Goal: Task Accomplishment & Management: Manage account settings

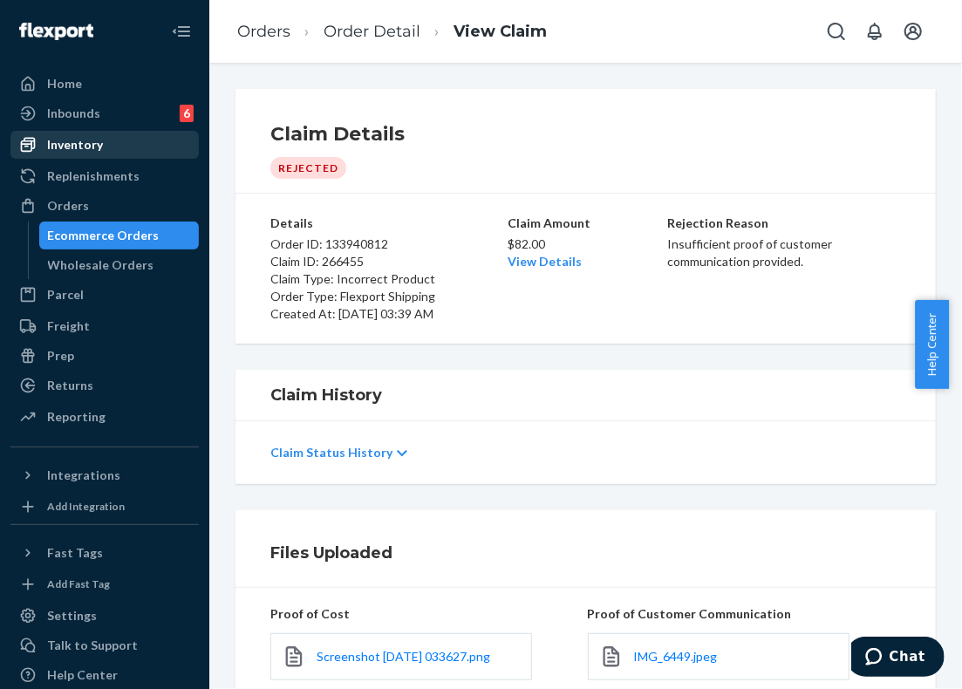
click at [85, 144] on div "Inventory" at bounding box center [75, 144] width 56 height 17
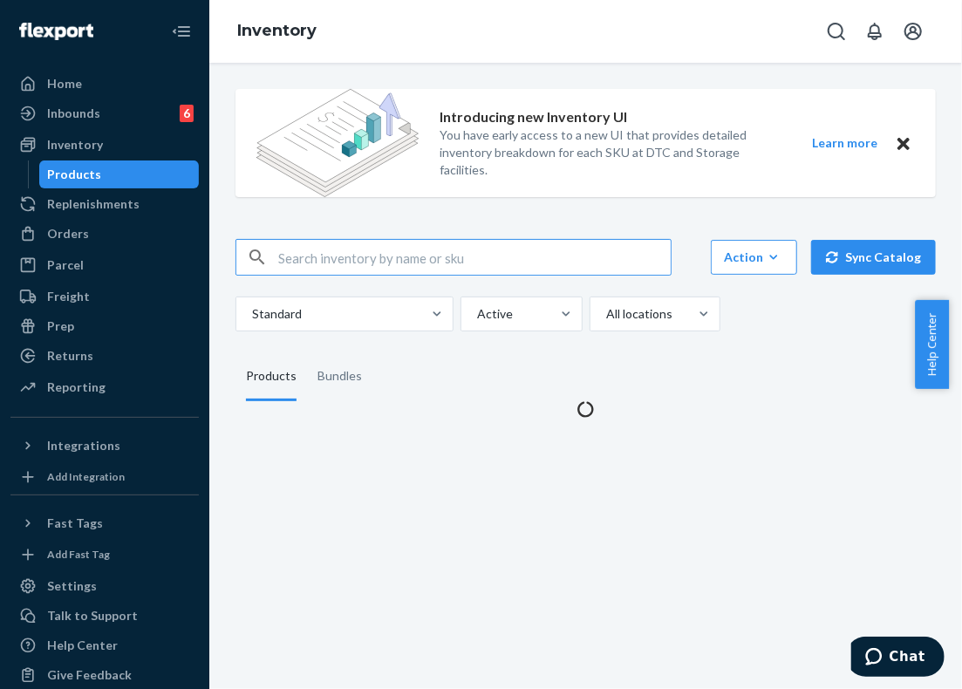
click at [389, 254] on input "text" at bounding box center [474, 257] width 392 height 35
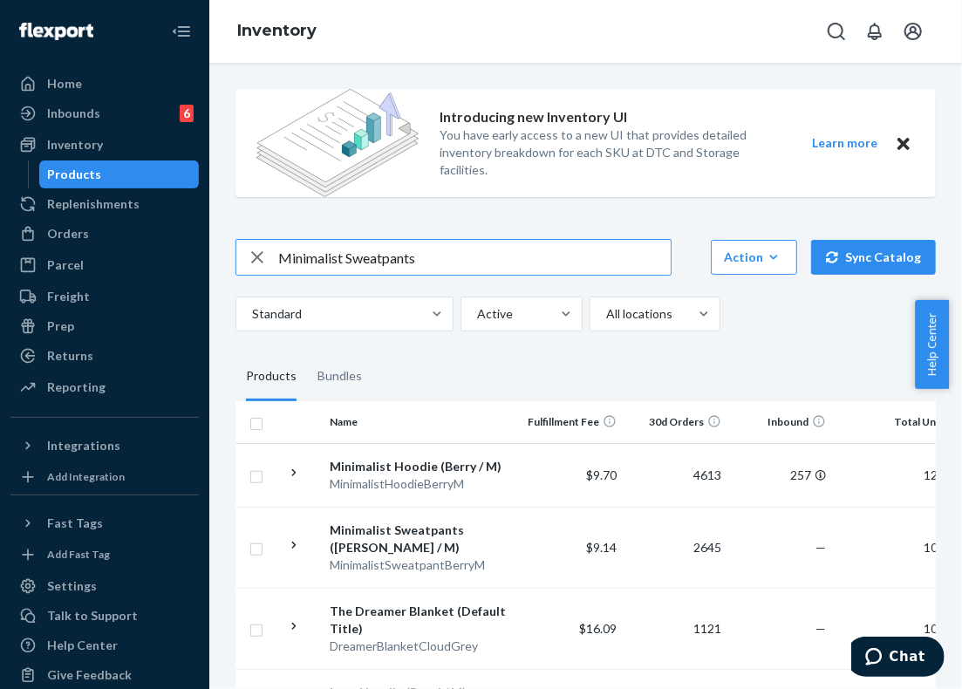
click at [454, 254] on input "Minimalist Sweatpants" at bounding box center [474, 257] width 392 height 35
drag, startPoint x: 459, startPoint y: 254, endPoint x: 269, endPoint y: 257, distance: 190.1
click at [269, 257] on div "Minimalist Sweatpants" at bounding box center [453, 257] width 434 height 35
paste input "- Pre-Order Hot Pink / 2X"
drag, startPoint x: 492, startPoint y: 262, endPoint x: 424, endPoint y: 262, distance: 68.0
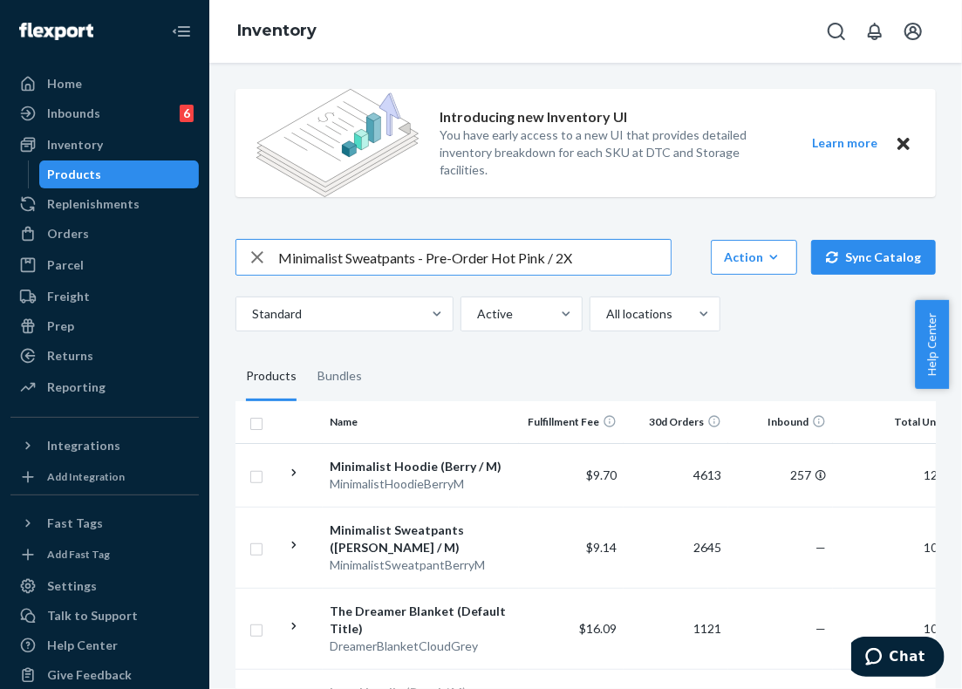
click at [424, 262] on input "Minimalist Sweatpants - Pre-Order Hot Pink / 2X" at bounding box center [474, 257] width 392 height 35
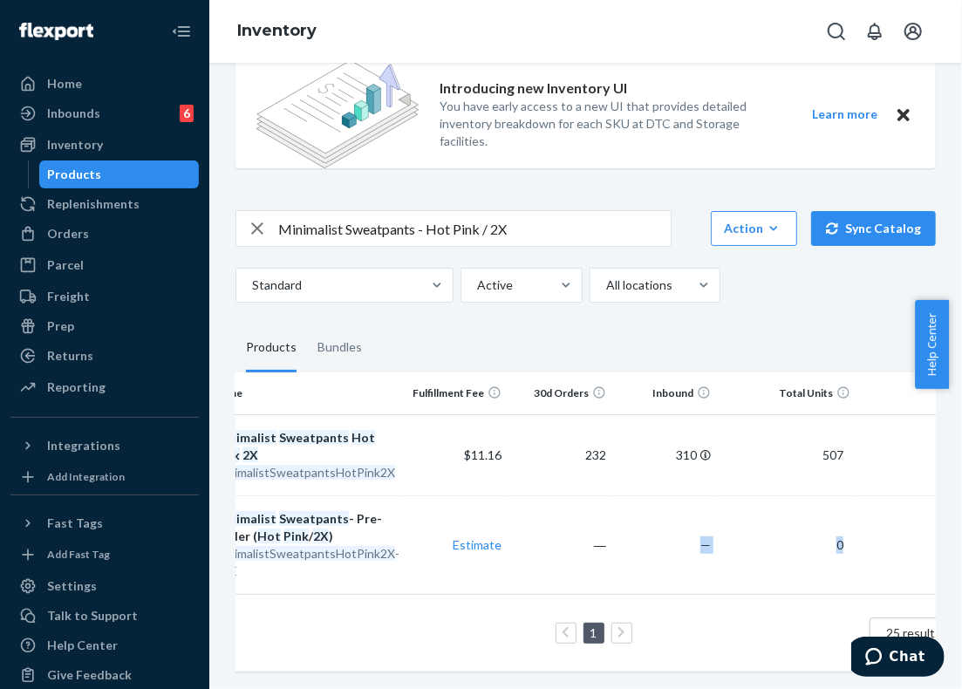
scroll to position [0, 442]
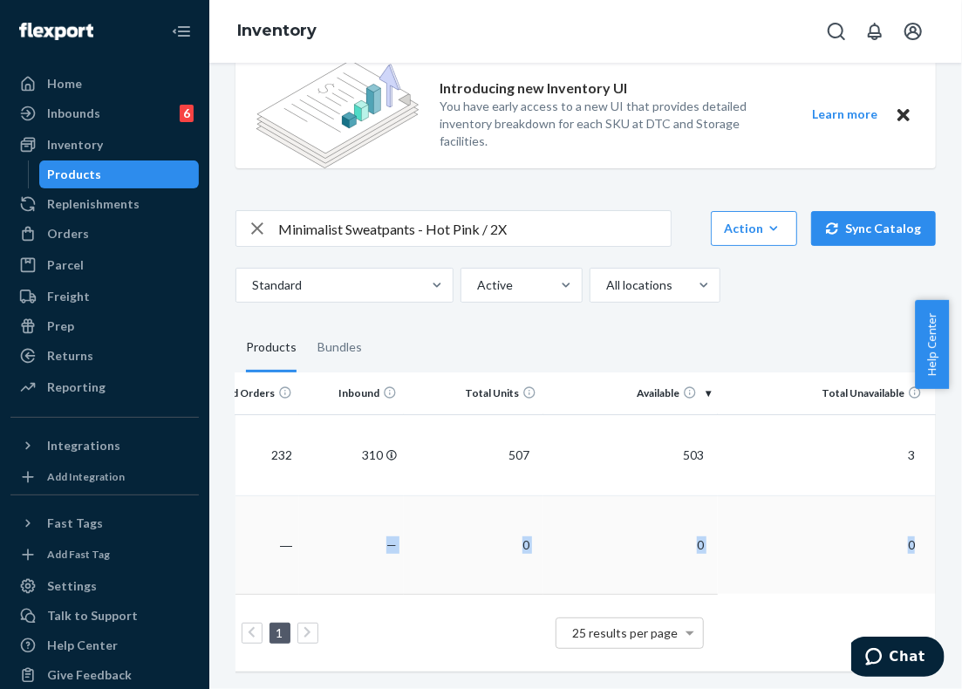
drag, startPoint x: 802, startPoint y: 526, endPoint x: 906, endPoint y: 531, distance: 103.9
click at [906, 531] on tr "Minimalist Sweatpants - Pre-Order ( Hot Pink / 2X ) MinimalistSweatpantsHotPink…" at bounding box center [370, 544] width 1129 height 99
click at [870, 605] on table "Name Fulfillment Fee 30d Orders Inbound Total Units Available Total Unavailable…" at bounding box center [370, 521] width 1129 height 299
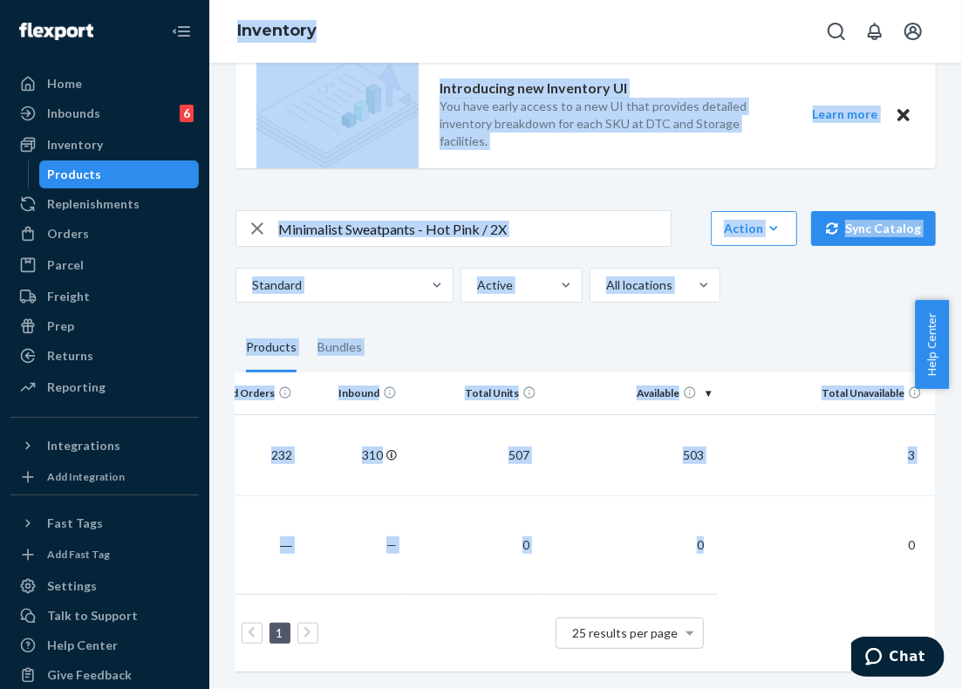
scroll to position [0, 0]
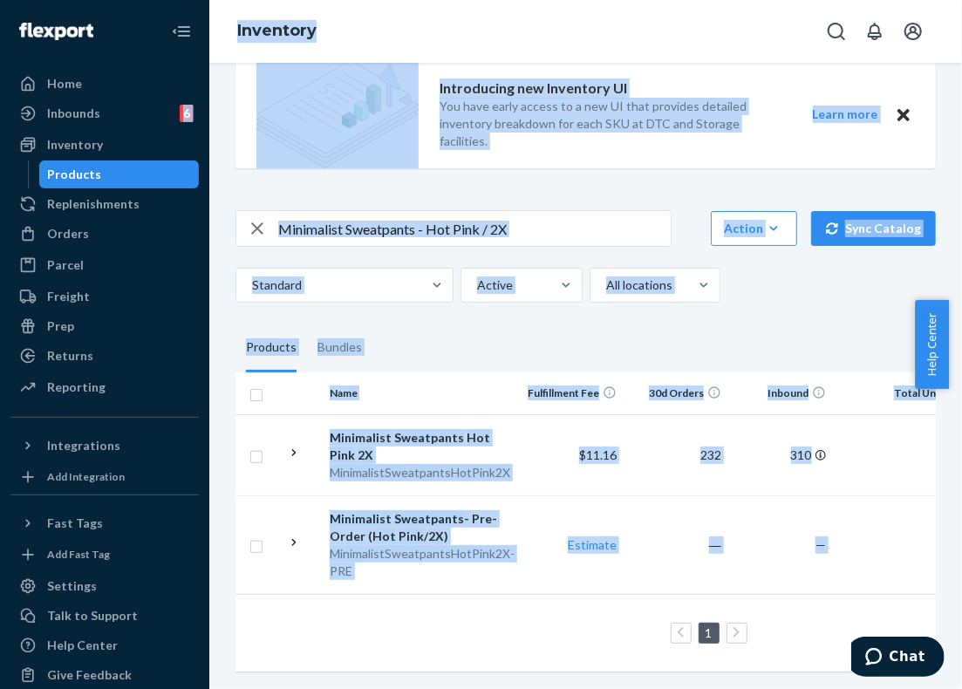
drag, startPoint x: 889, startPoint y: 535, endPoint x: 135, endPoint y: 461, distance: 757.9
click at [0, 454] on html "Home Inbounds 6 Shipping Plans Problems 6 Inventory Products Replenishments Ord…" at bounding box center [481, 344] width 962 height 689
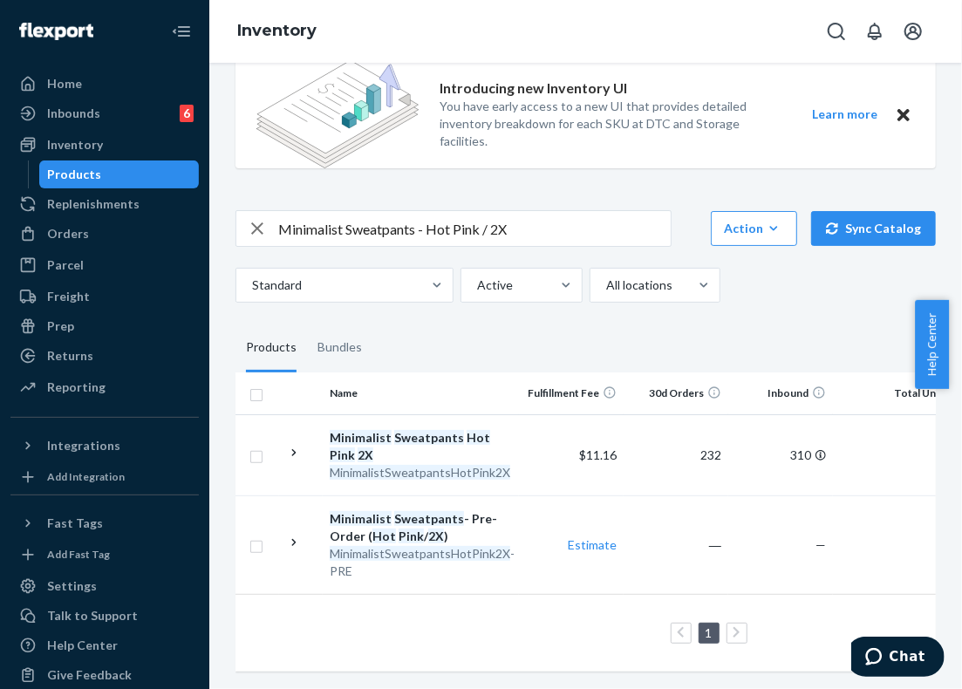
click at [410, 615] on div "1 25 results per page" at bounding box center [690, 633] width 883 height 56
click at [469, 212] on input "Minimalist Sweatpants - Hot Pink / 2X" at bounding box center [474, 228] width 392 height 35
paste input "Hoodie - Pre-Order"
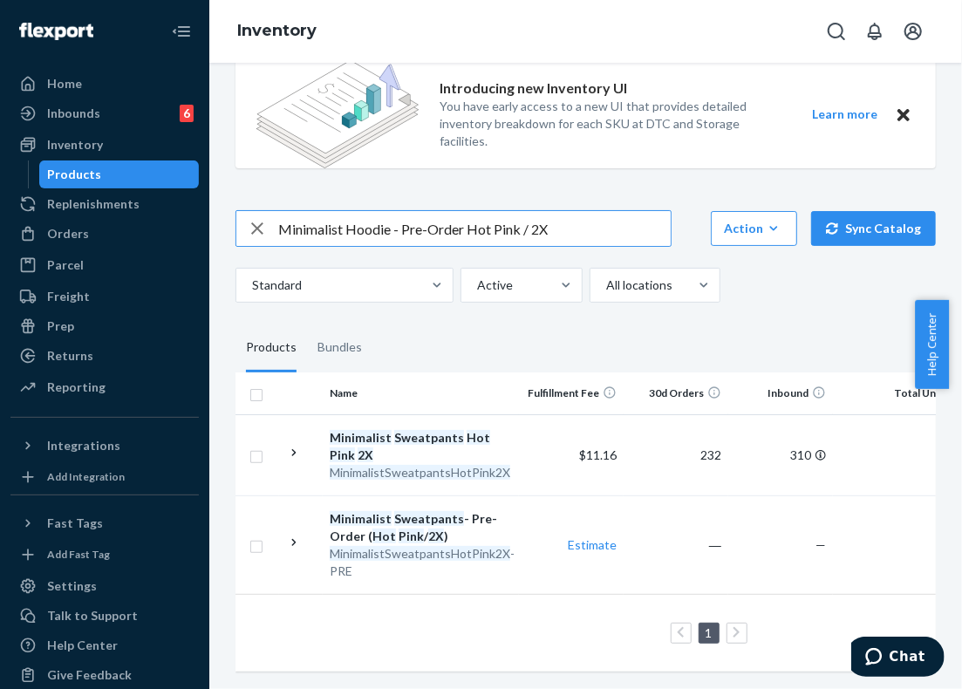
drag, startPoint x: 471, startPoint y: 217, endPoint x: 401, endPoint y: 215, distance: 69.8
click at [401, 215] on input "Minimalist Hoodie - Pre-Order Hot Pink / 2X" at bounding box center [474, 228] width 392 height 35
type input "Minimalist Hoodie - Hot Pink / 2X"
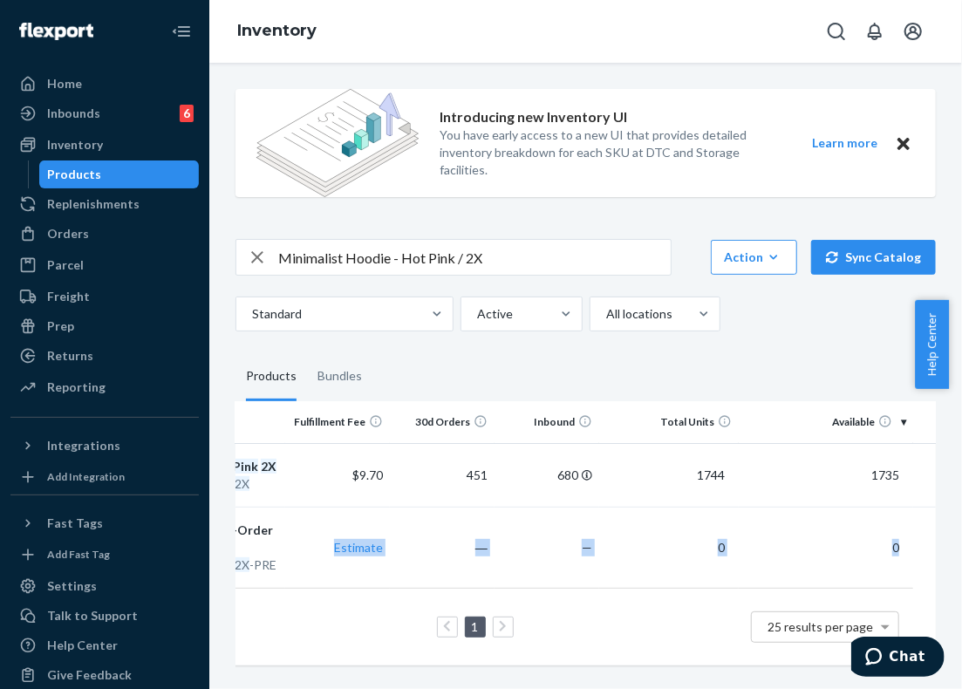
scroll to position [0, 442]
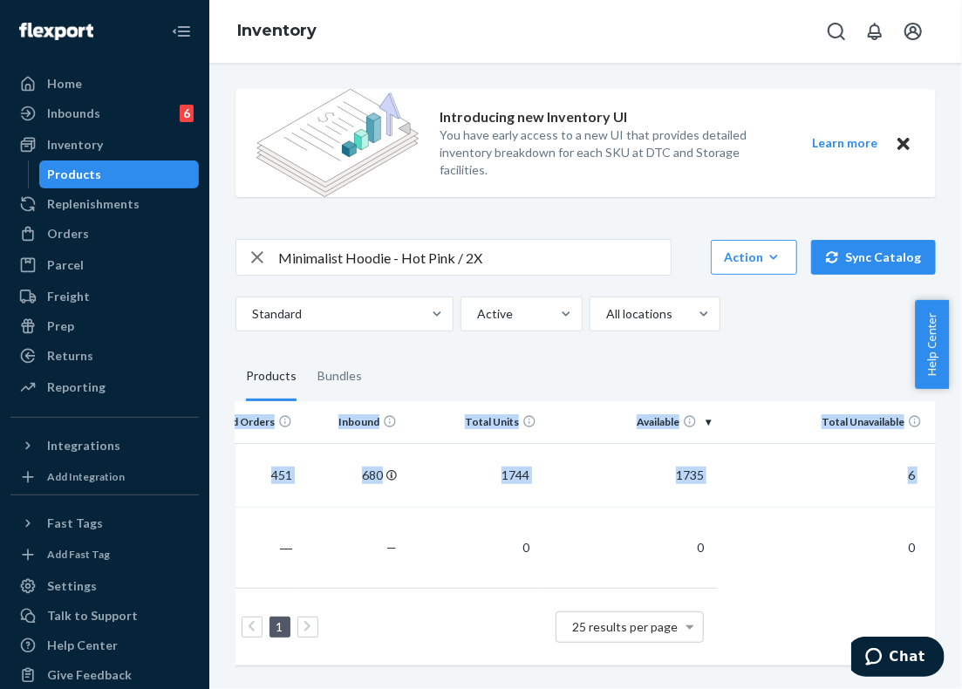
drag, startPoint x: 538, startPoint y: 535, endPoint x: 953, endPoint y: 537, distance: 415.1
click at [953, 537] on div "Introducing new Inventory UI You have early access to a new UI that provides de…" at bounding box center [585, 376] width 753 height 626
click at [807, 628] on table "Name Fulfillment Fee 30d Orders Inbound Total Units Available Total Unavailable…" at bounding box center [370, 533] width 1129 height 264
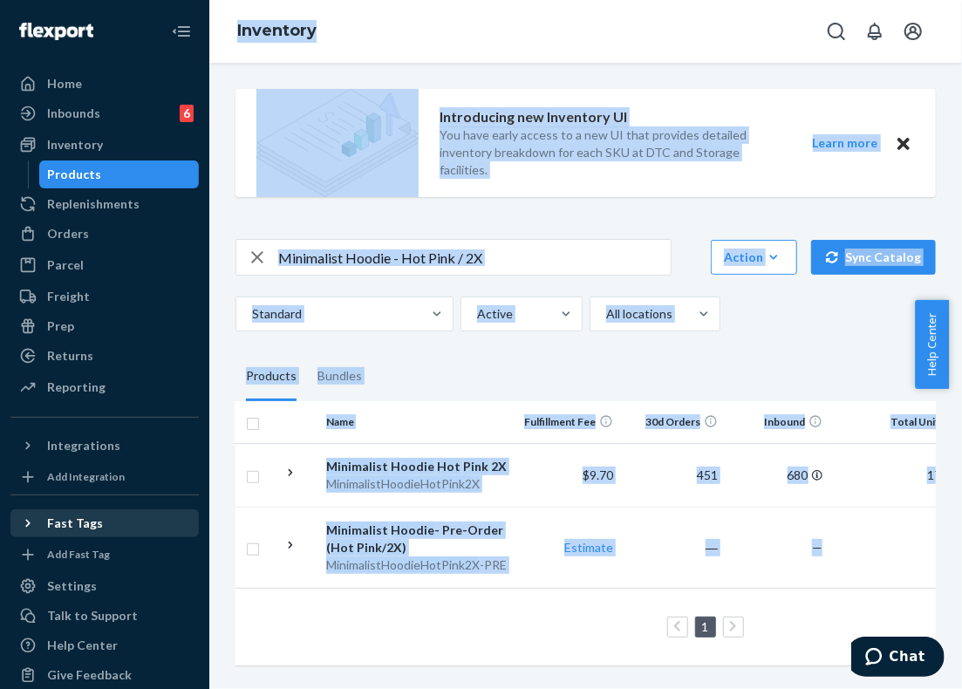
scroll to position [0, 0]
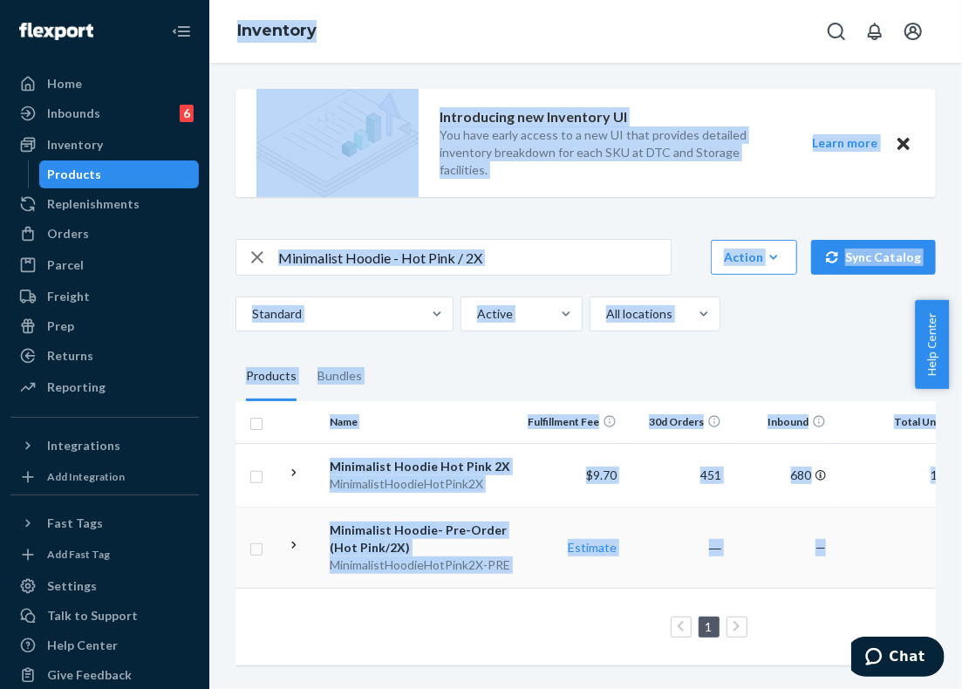
drag, startPoint x: 422, startPoint y: 550, endPoint x: 340, endPoint y: 552, distance: 82.0
click at [141, 535] on div "Home Inbounds 6 Shipping Plans Problems 6 Inventory Products Replenishments Ord…" at bounding box center [481, 344] width 962 height 689
click at [562, 563] on td "Estimate" at bounding box center [571, 547] width 105 height 81
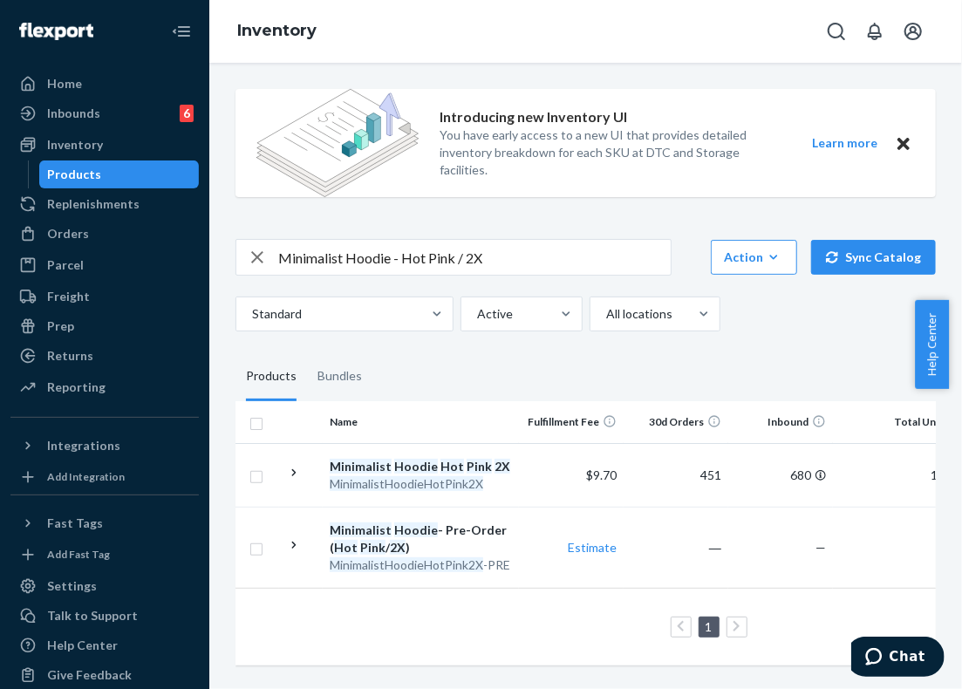
click at [530, 649] on div "1 25 results per page" at bounding box center [690, 627] width 883 height 56
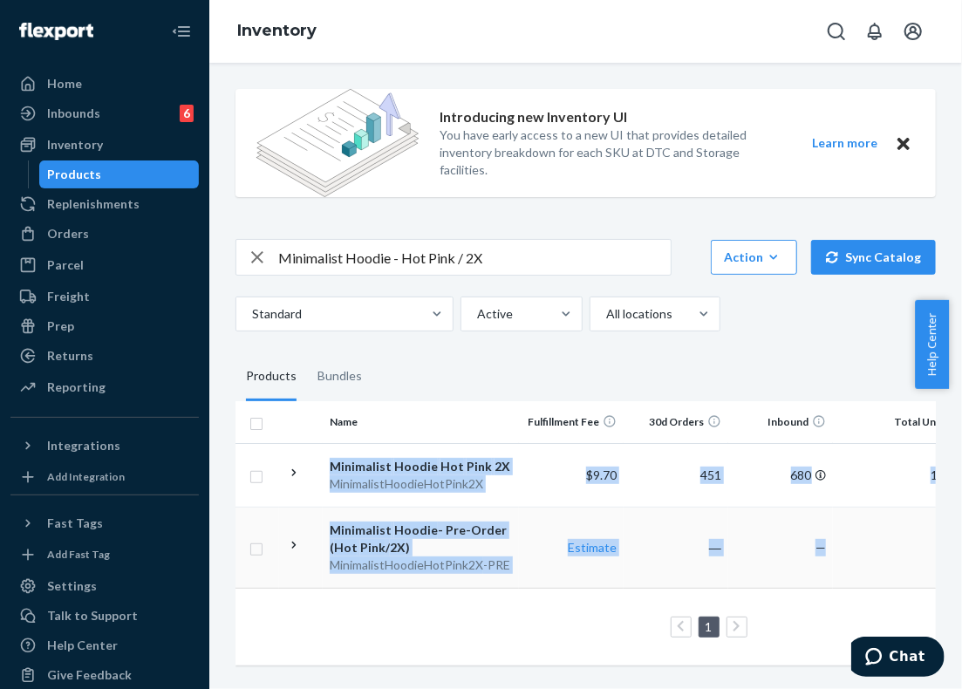
drag, startPoint x: 237, startPoint y: 505, endPoint x: 858, endPoint y: 548, distance: 622.4
click at [858, 548] on tbody "Minimalist Hoodie Hot Pink 2X MinimalistHoodieHotPink2X $9.70 451 680 1742 1735…" at bounding box center [799, 515] width 1129 height 145
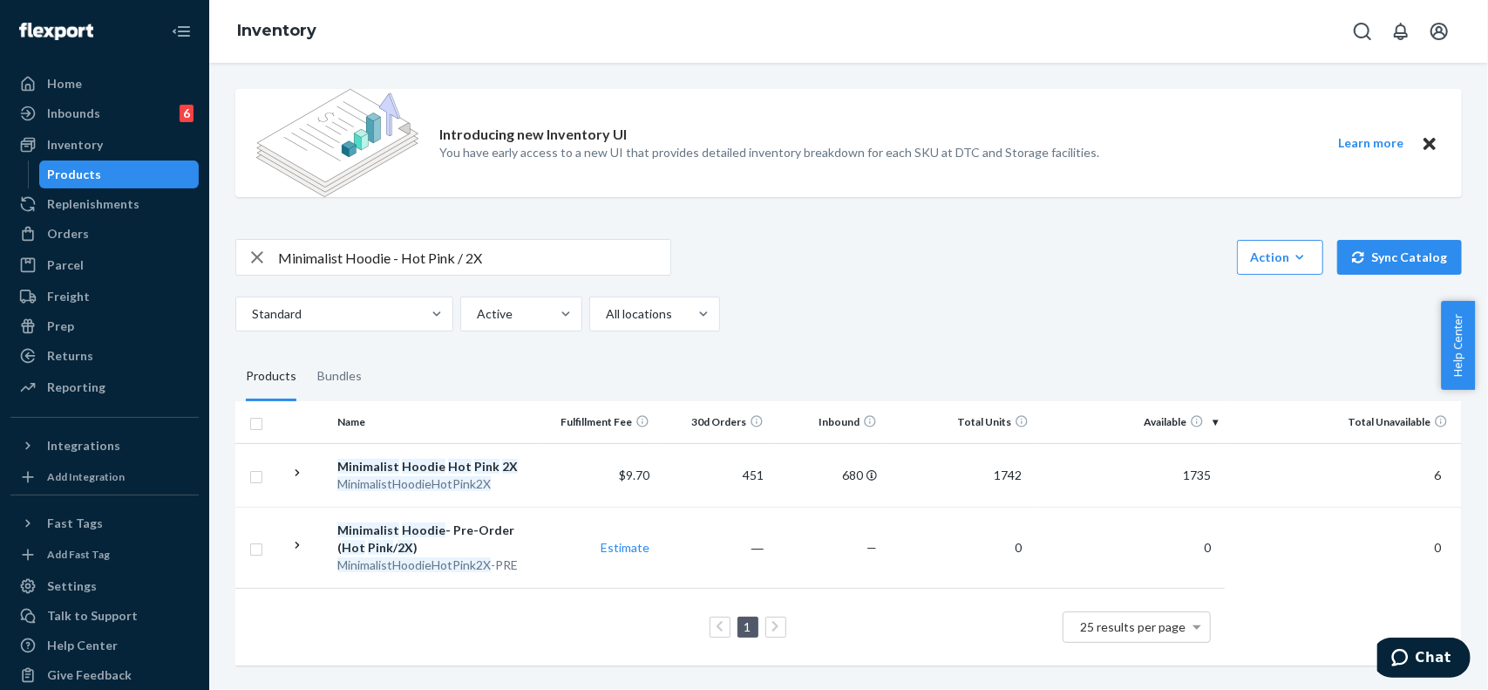
click at [1100, 616] on table "Name Fulfillment Fee 30d Orders Inbound Total Units Available Total Unavailable…" at bounding box center [848, 533] width 1227 height 264
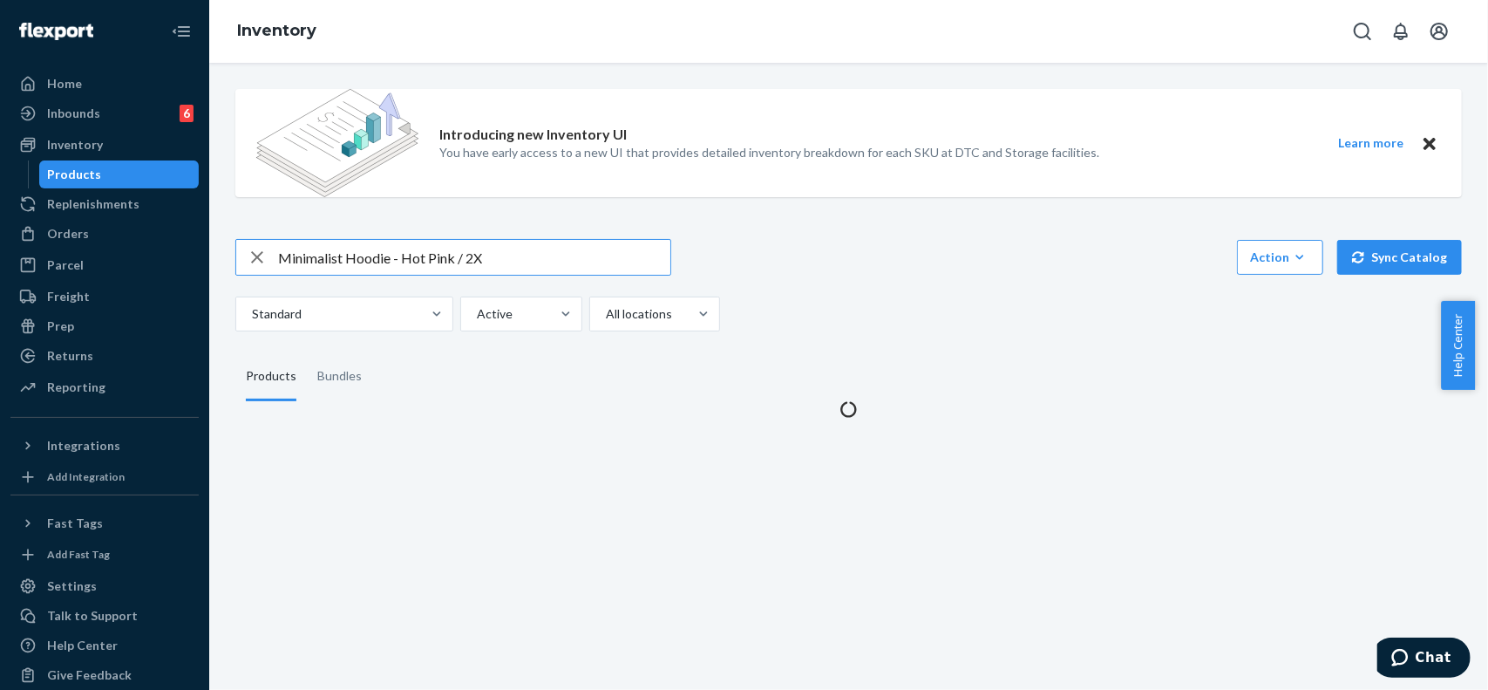
click at [410, 262] on input "Minimalist Hoodie - Hot Pink / 2X" at bounding box center [474, 257] width 392 height 35
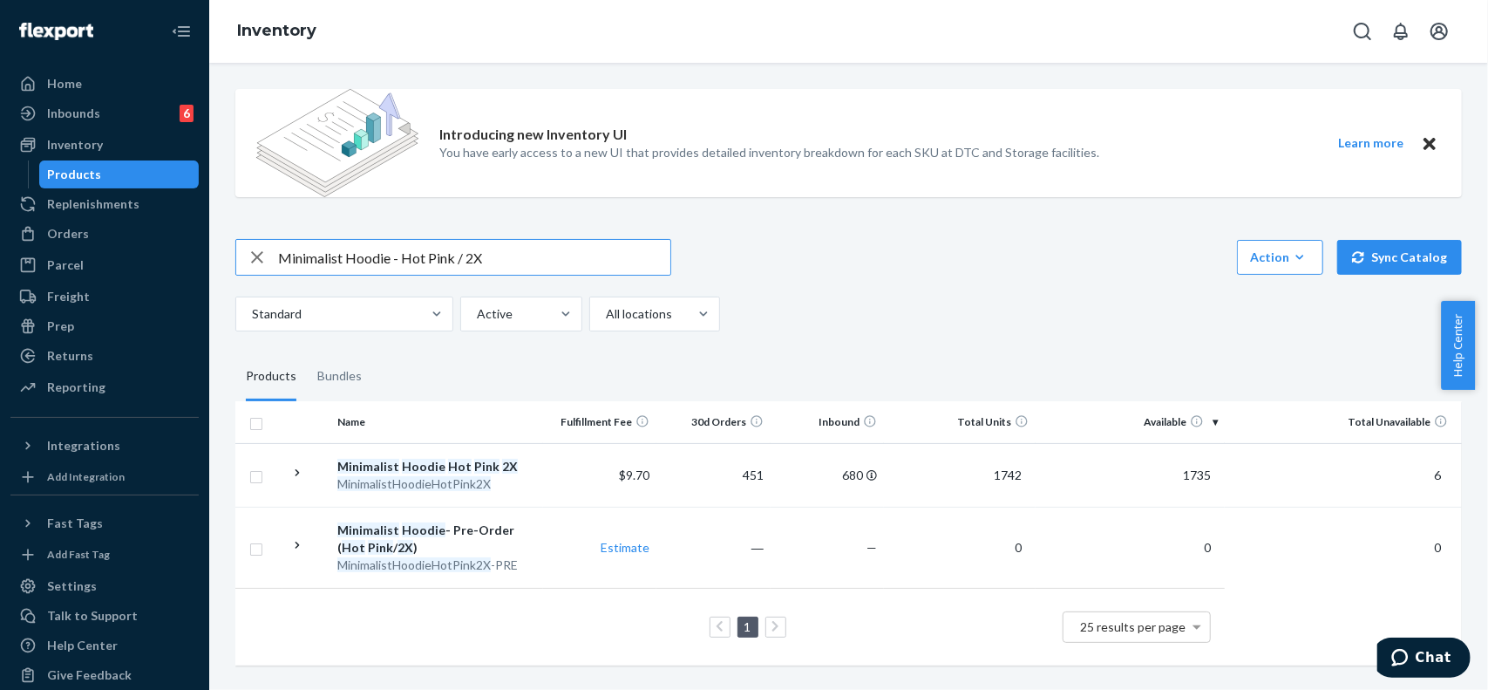
drag, startPoint x: 391, startPoint y: 255, endPoint x: 344, endPoint y: 254, distance: 47.1
click at [344, 254] on input "Minimalist Hoodie - Hot Pink / 2X" at bounding box center [474, 257] width 392 height 35
type input "Minimalist sweatpants - Hot Pink / 2X"
